Goal: Task Accomplishment & Management: Manage account settings

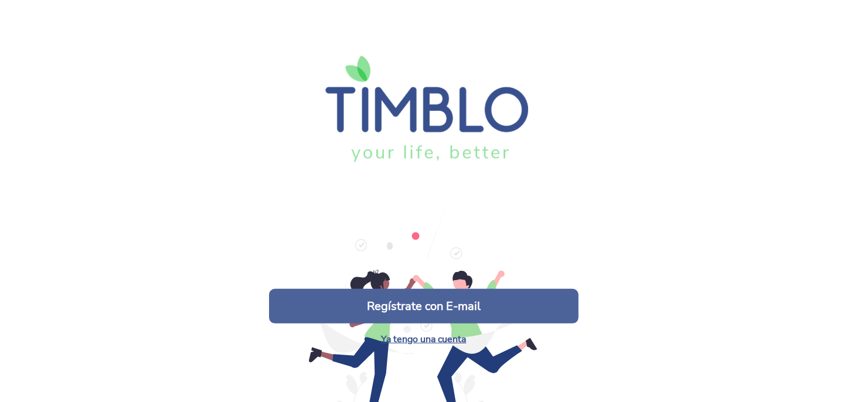
click at [446, 308] on button "Regístrate con E-mail" at bounding box center [424, 306] width 310 height 35
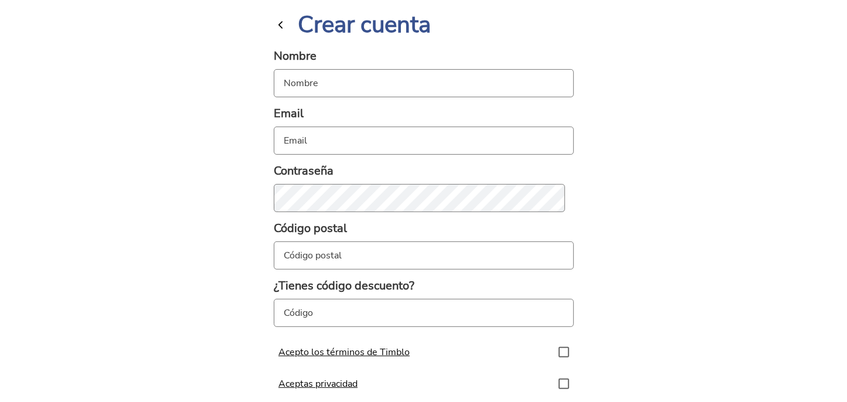
click at [276, 19] on span "button" at bounding box center [280, 24] width 11 height 11
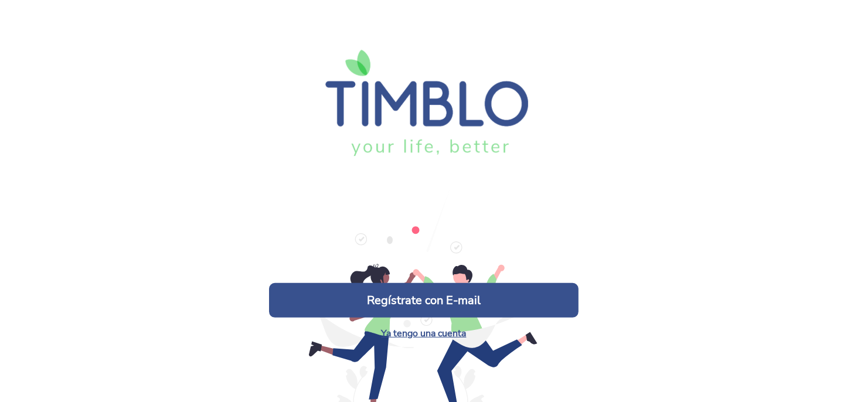
scroll to position [8, 0]
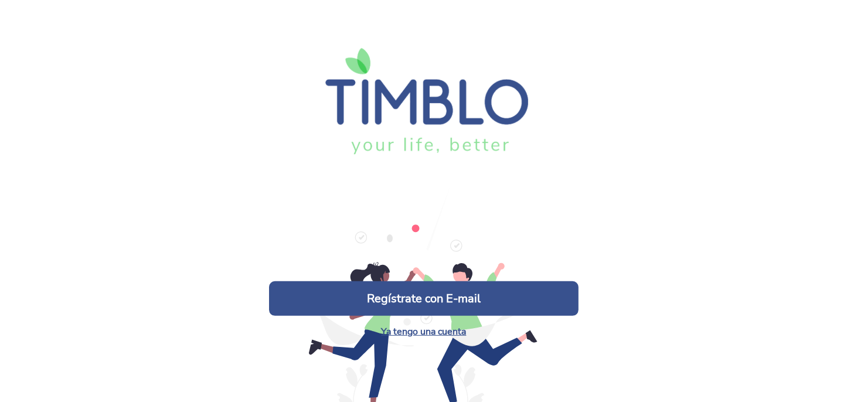
click at [426, 334] on link "Ya tengo una cuenta" at bounding box center [423, 331] width 85 height 13
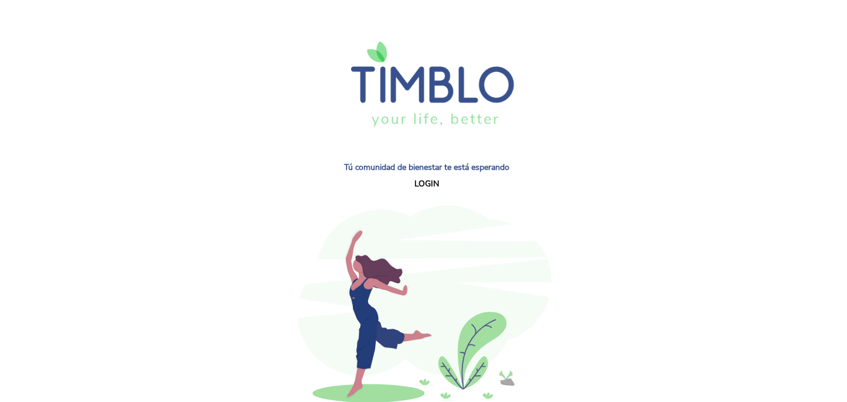
scroll to position [152, 0]
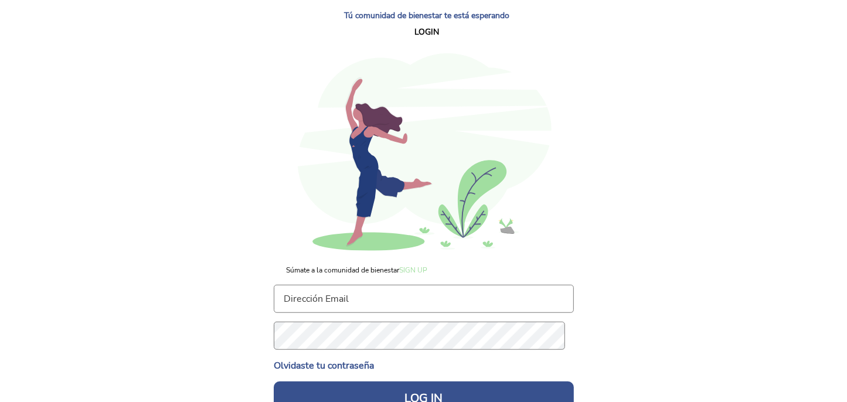
click at [352, 286] on input "text" at bounding box center [424, 299] width 300 height 28
type input "[EMAIL_ADDRESS][DOMAIN_NAME]"
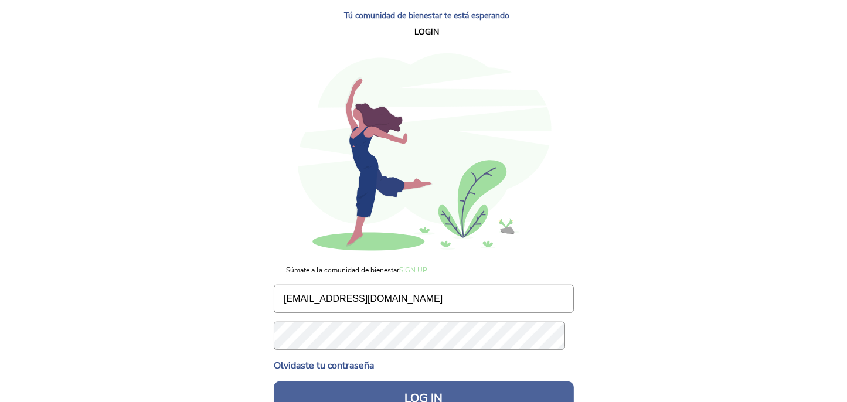
click at [403, 382] on button "LOG IN" at bounding box center [424, 399] width 300 height 35
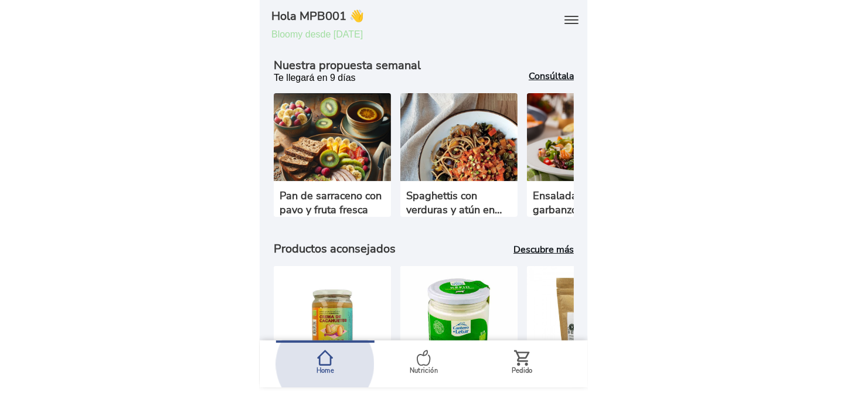
drag, startPoint x: 359, startPoint y: 343, endPoint x: 398, endPoint y: 344, distance: 38.7
click at [0, 0] on slot "Home Nutrición Pedido" at bounding box center [0, 0] width 0 height 0
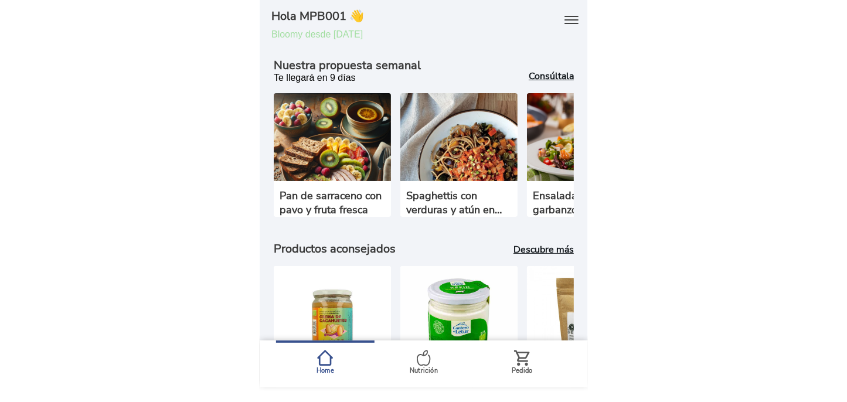
click at [334, 350] on span "Nutrición" at bounding box center [325, 358] width 16 height 16
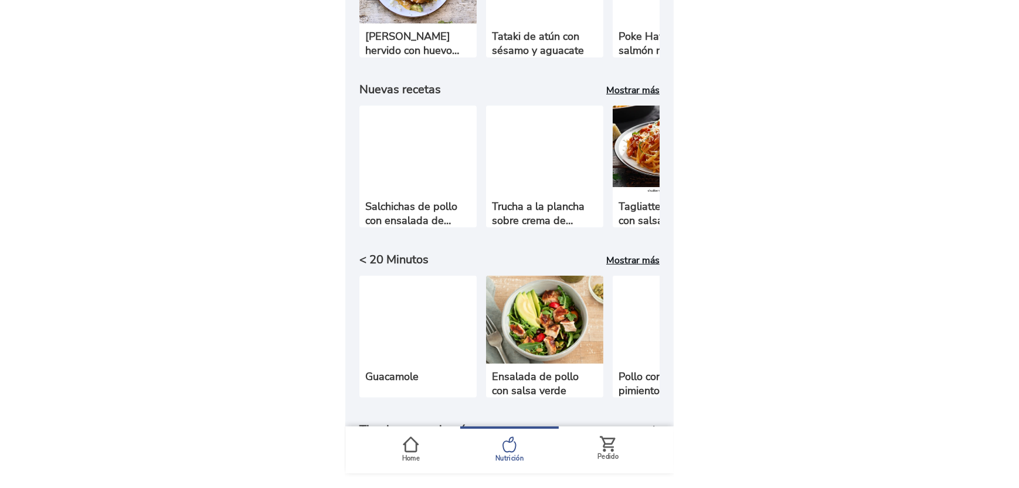
scroll to position [528, 0]
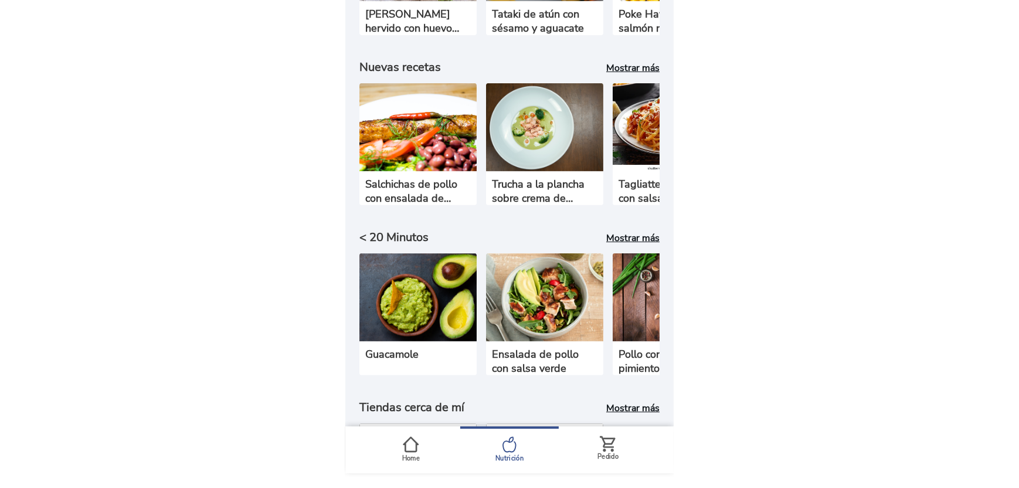
click at [416, 402] on icon at bounding box center [411, 444] width 16 height 16
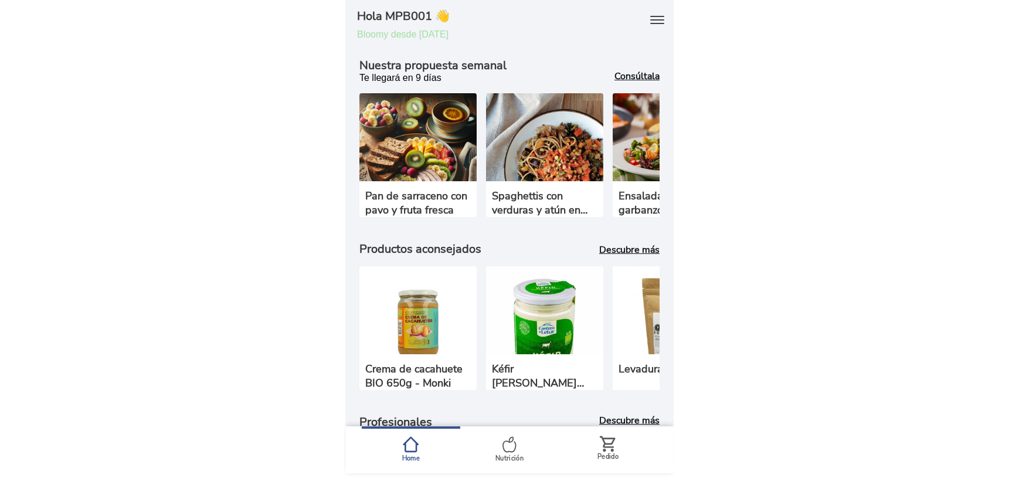
click at [648, 21] on icon at bounding box center [657, 20] width 19 height 19
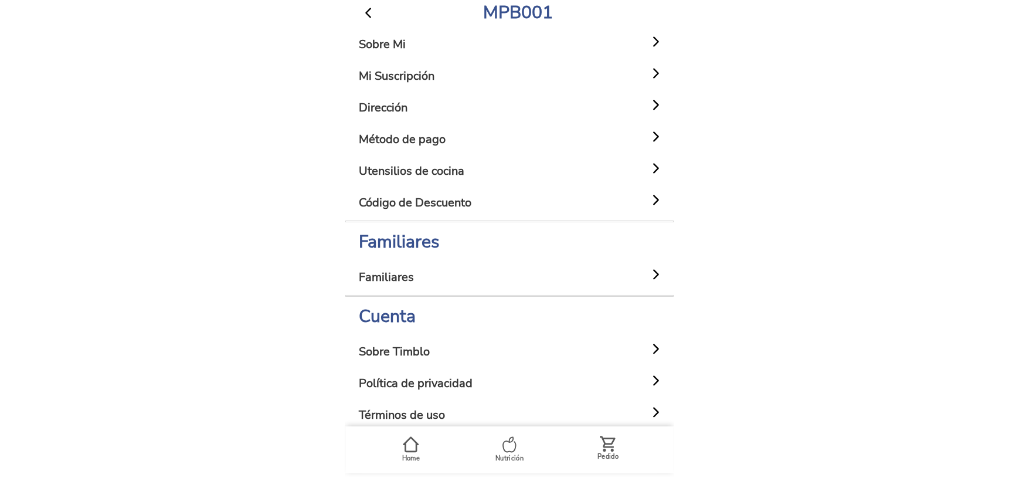
click at [775, 202] on body "Regístrate con E-mail Ya tengo una cuenta Hola MPB001 👋 Bloomy desde [DATE] Nue…" at bounding box center [509, 244] width 1019 height 488
click at [364, 11] on span "button" at bounding box center [368, 12] width 15 height 15
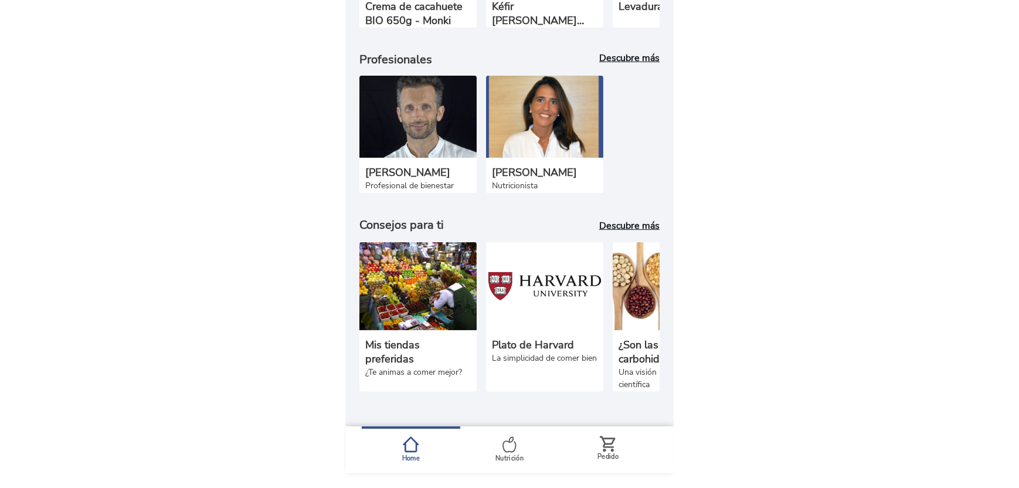
scroll to position [392, 0]
drag, startPoint x: 423, startPoint y: 391, endPoint x: 546, endPoint y: 393, distance: 123.1
click at [546, 393] on div "Nuestra propuesta semanal Te llegará en 9 días Consúltala Pan de sarraceno con …" at bounding box center [509, 52] width 328 height 749
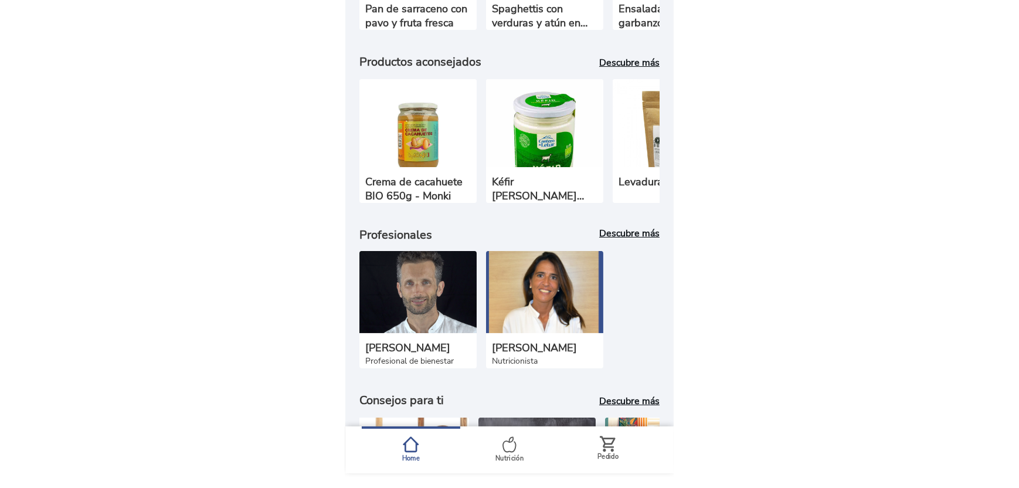
scroll to position [158, 0]
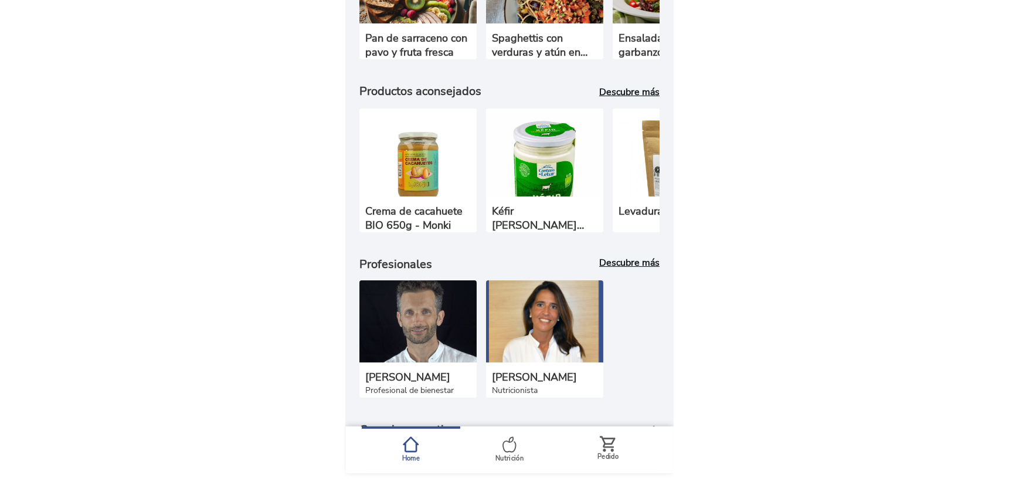
click at [620, 269] on link "Descubre más" at bounding box center [629, 262] width 60 height 13
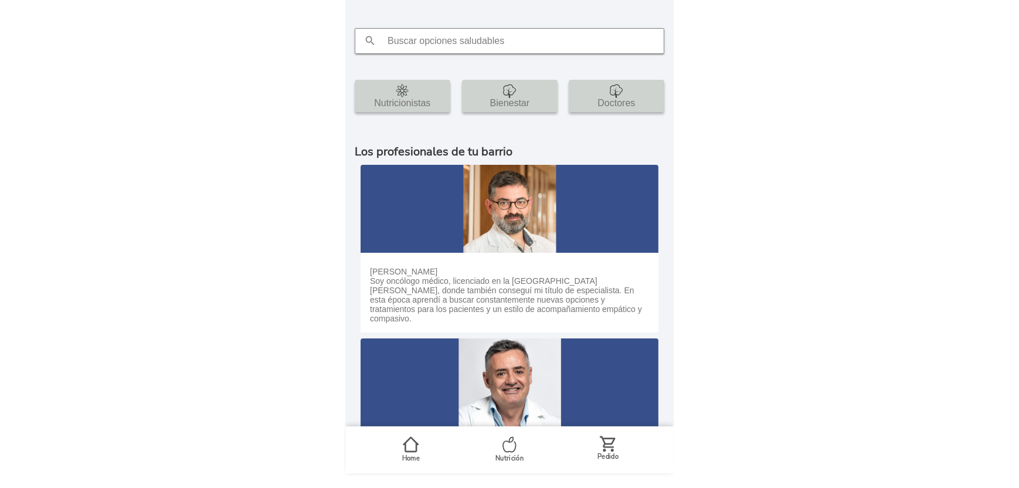
click at [507, 402] on icon at bounding box center [509, 444] width 16 height 16
